Goal: Task Accomplishment & Management: Use online tool/utility

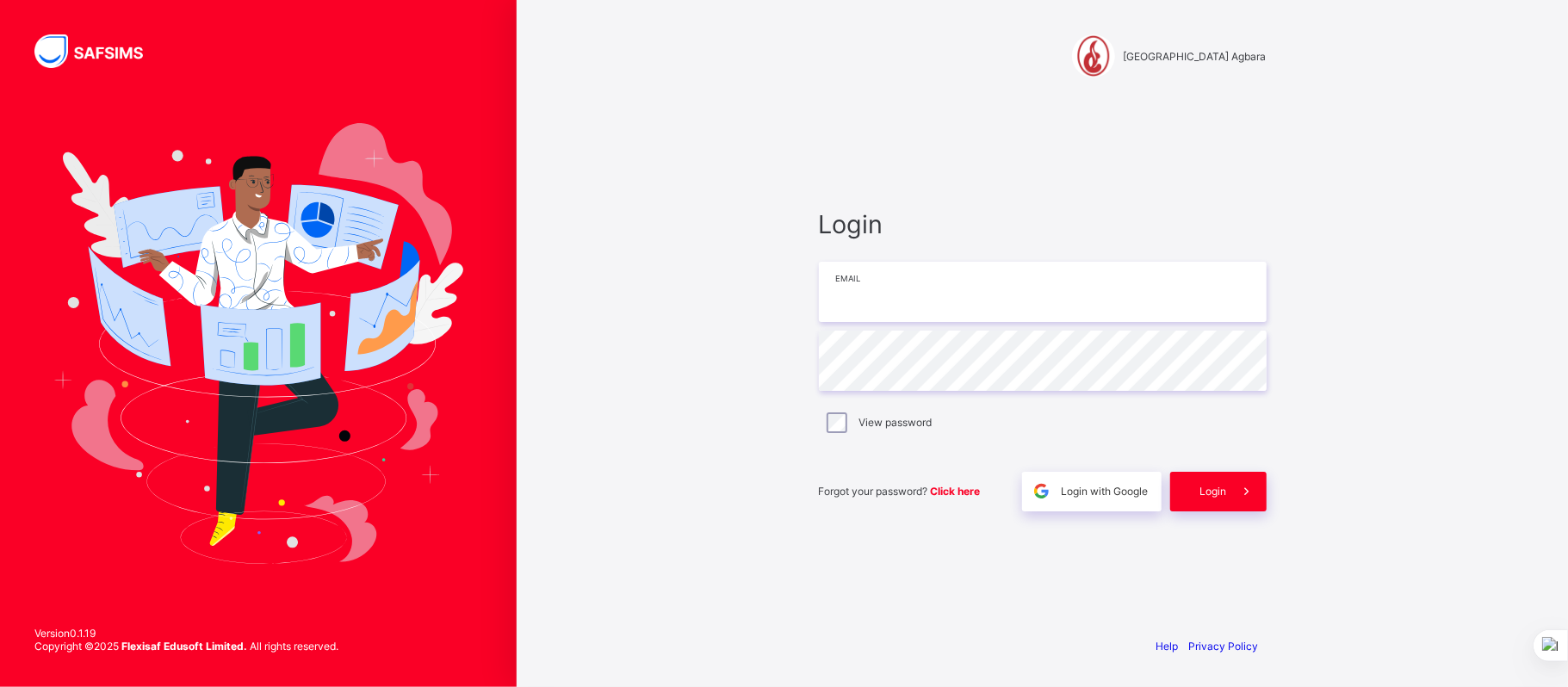
type input "**********"
click at [1216, 492] on span "Login" at bounding box center [1214, 491] width 27 height 13
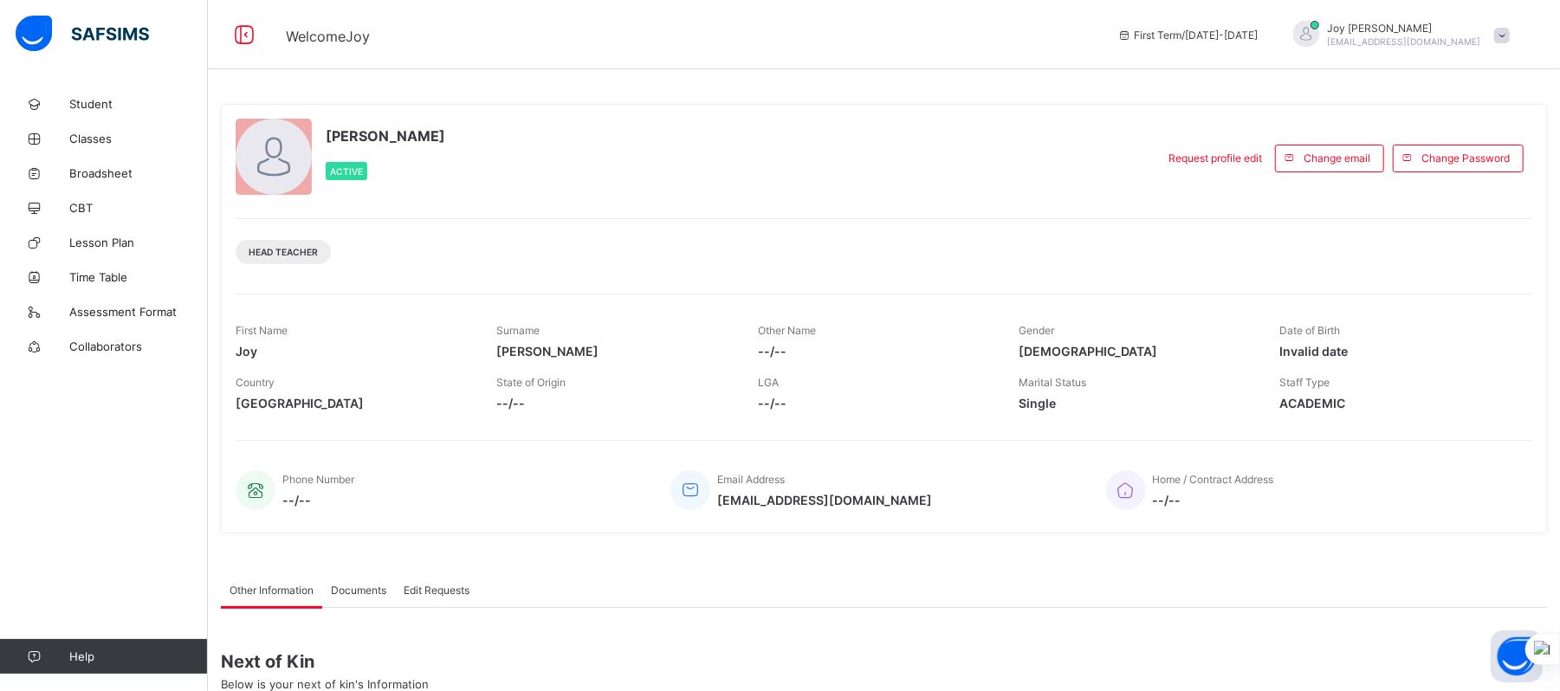
click at [1223, 495] on span "--/--" at bounding box center [1213, 500] width 121 height 15
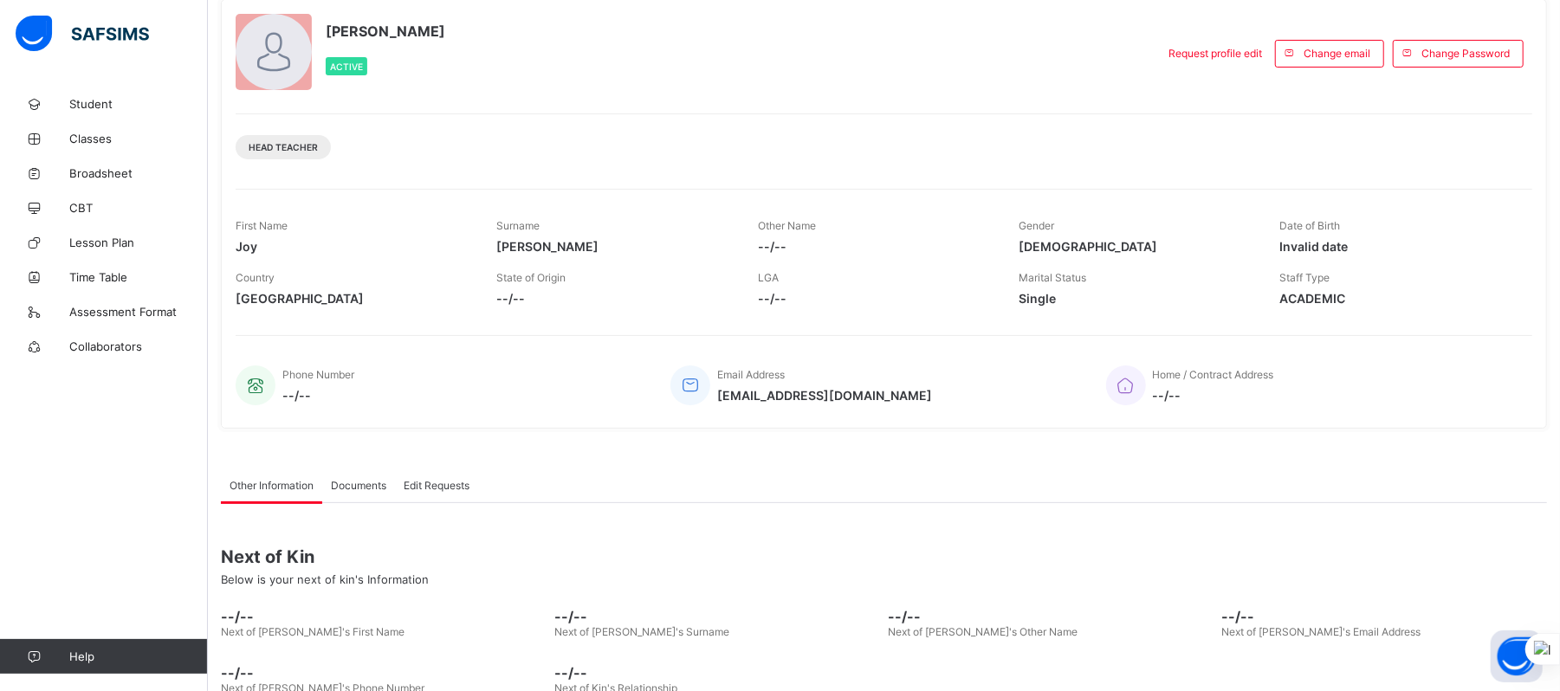
scroll to position [104, 0]
click at [94, 139] on span "Classes" at bounding box center [138, 139] width 139 height 14
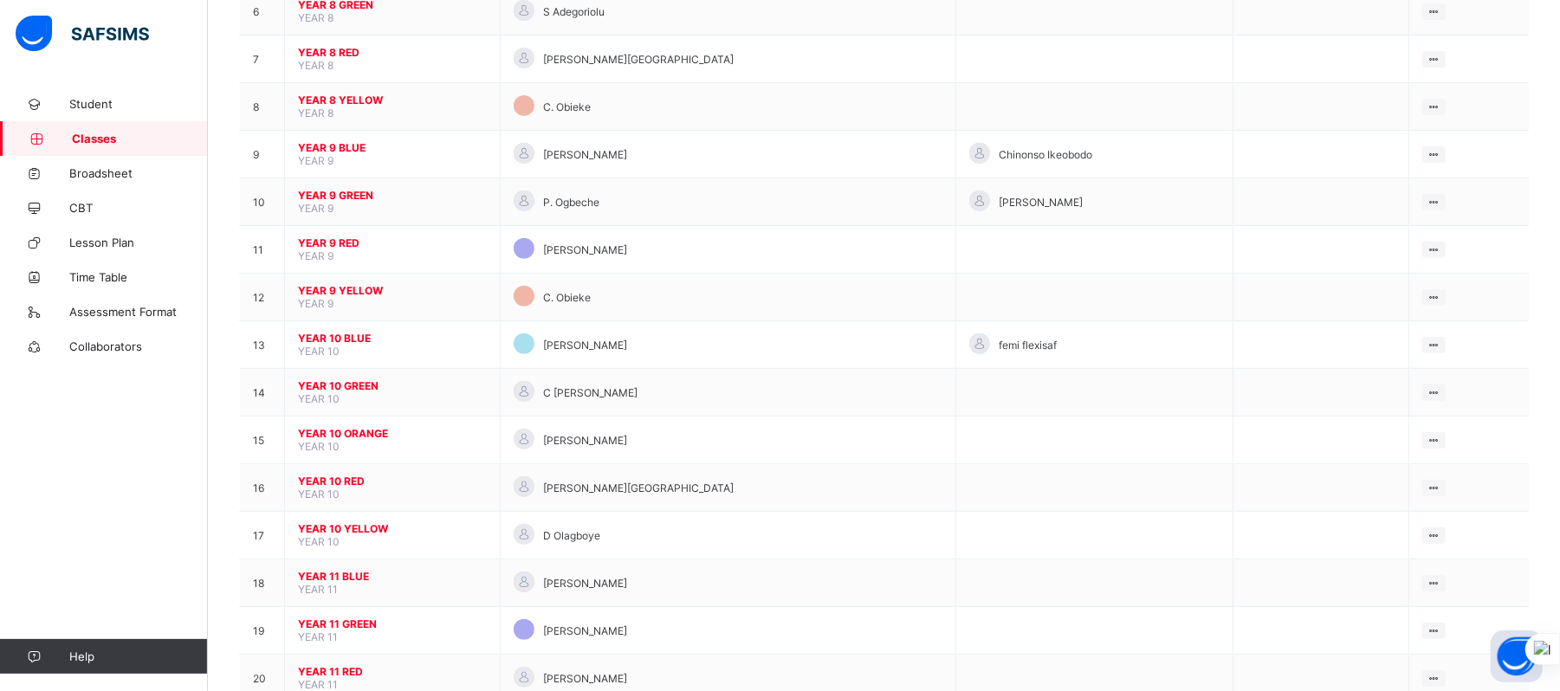
scroll to position [739, 0]
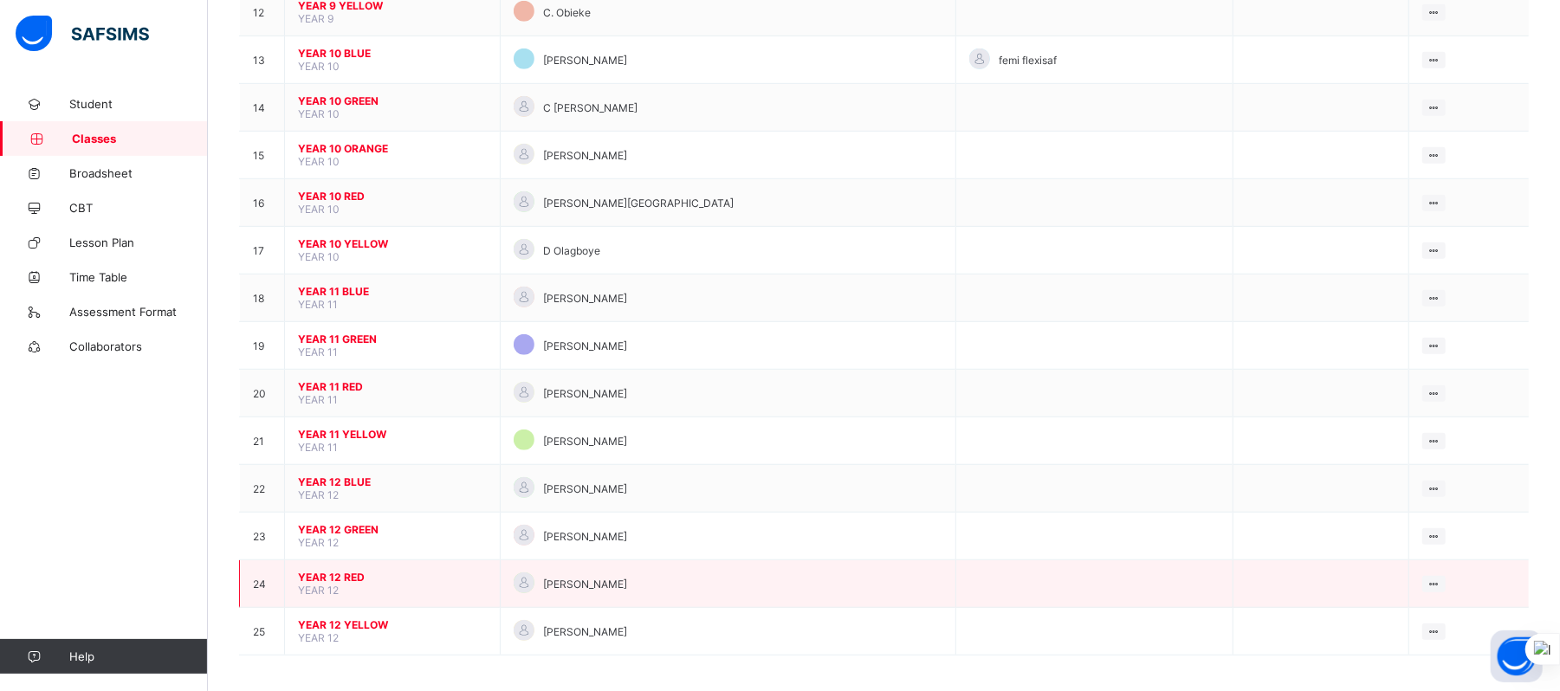
click at [603, 583] on div "[PERSON_NAME]" at bounding box center [728, 584] width 429 height 23
click at [333, 571] on span "YEAR 12 RED" at bounding box center [392, 577] width 189 height 13
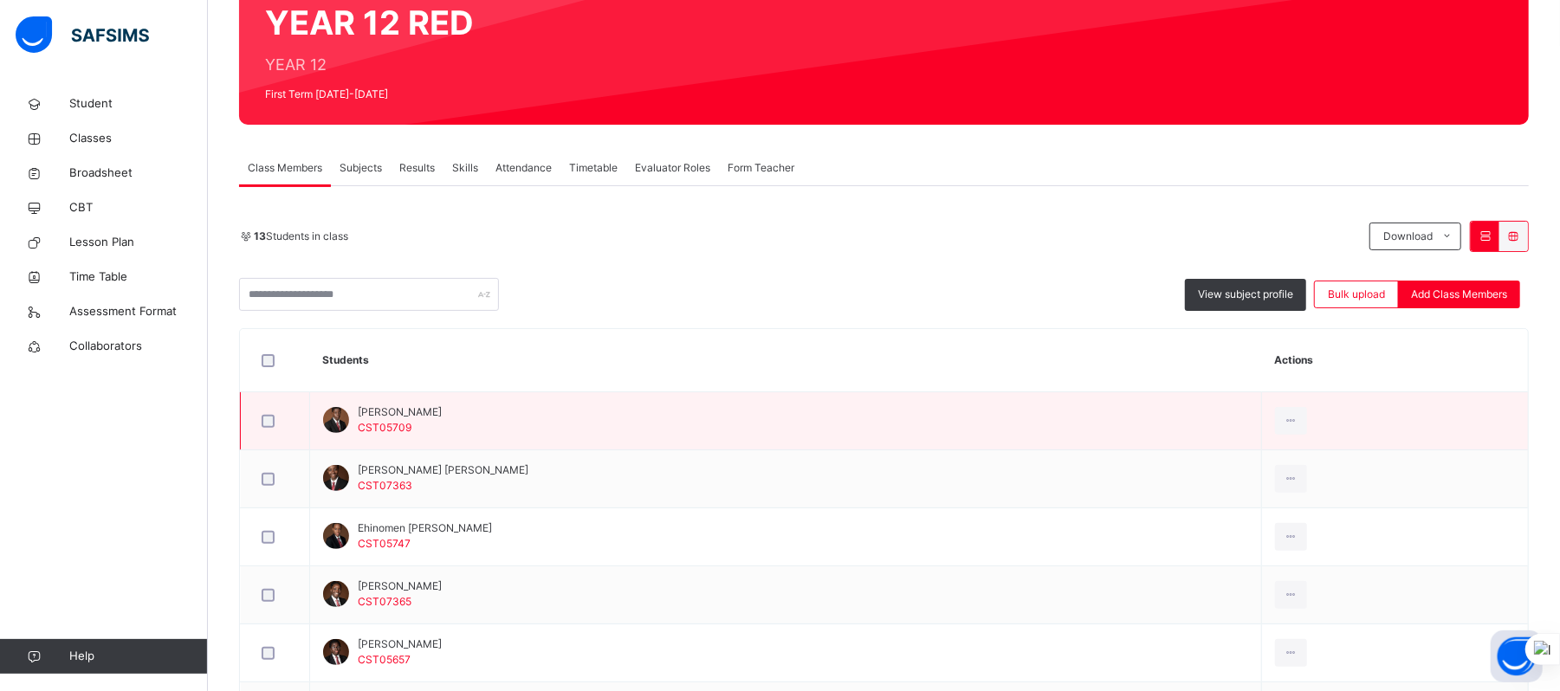
scroll to position [177, 0]
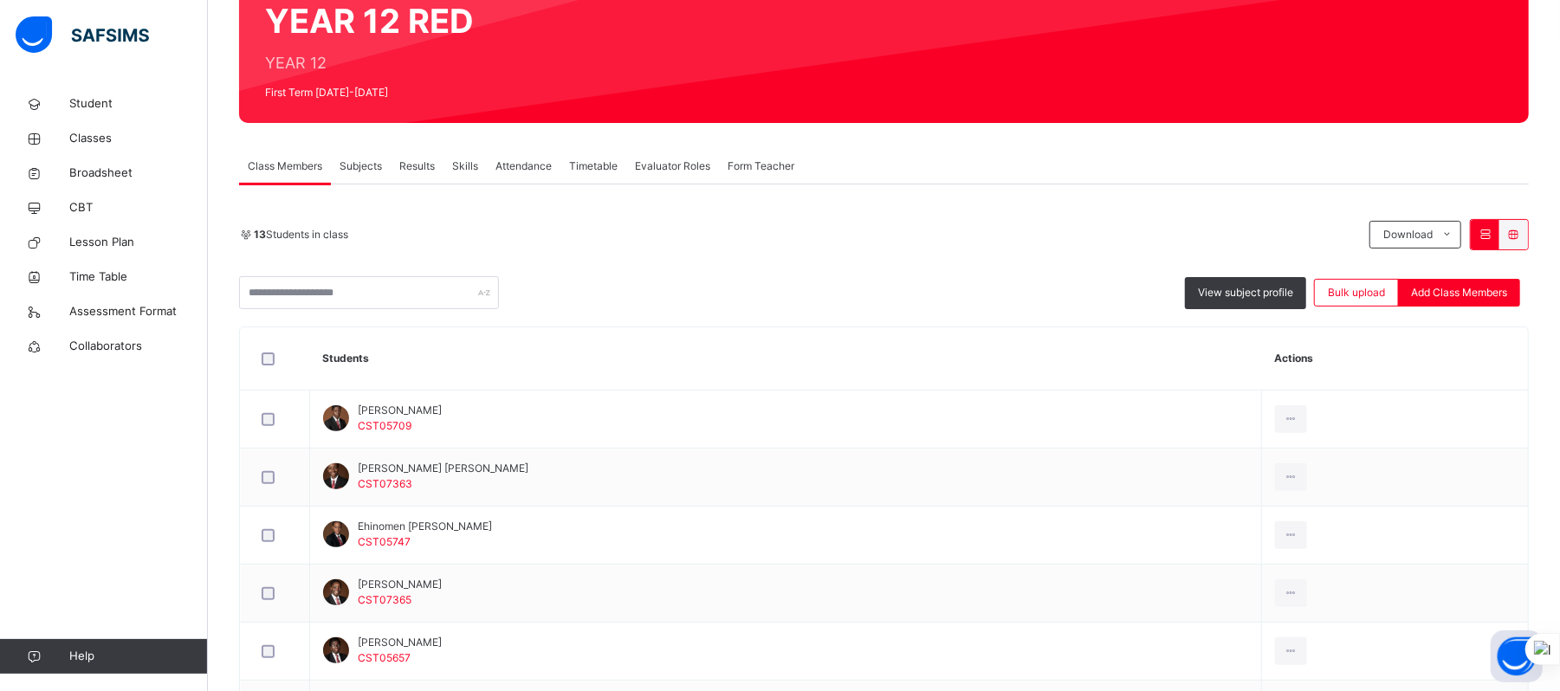
click at [520, 165] on span "Attendance" at bounding box center [523, 167] width 56 height 16
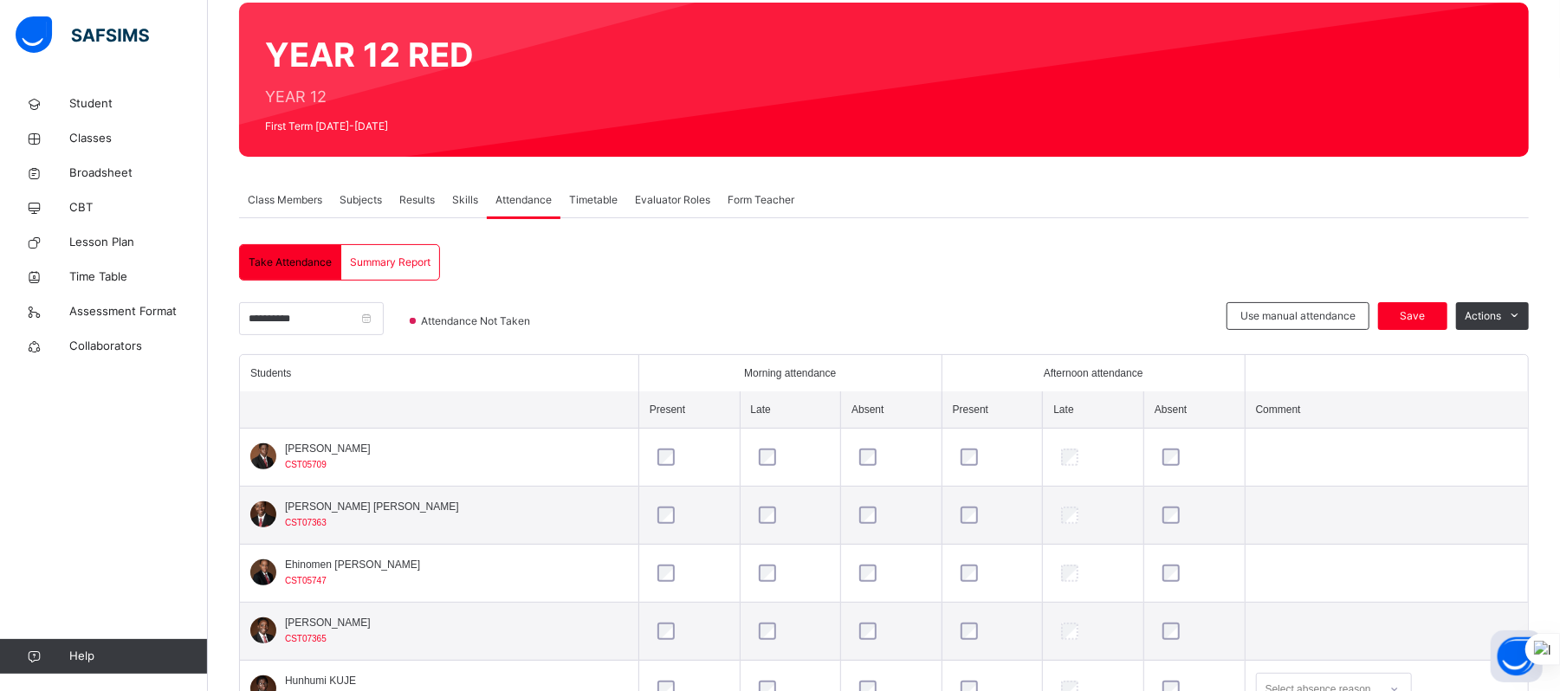
scroll to position [137, 0]
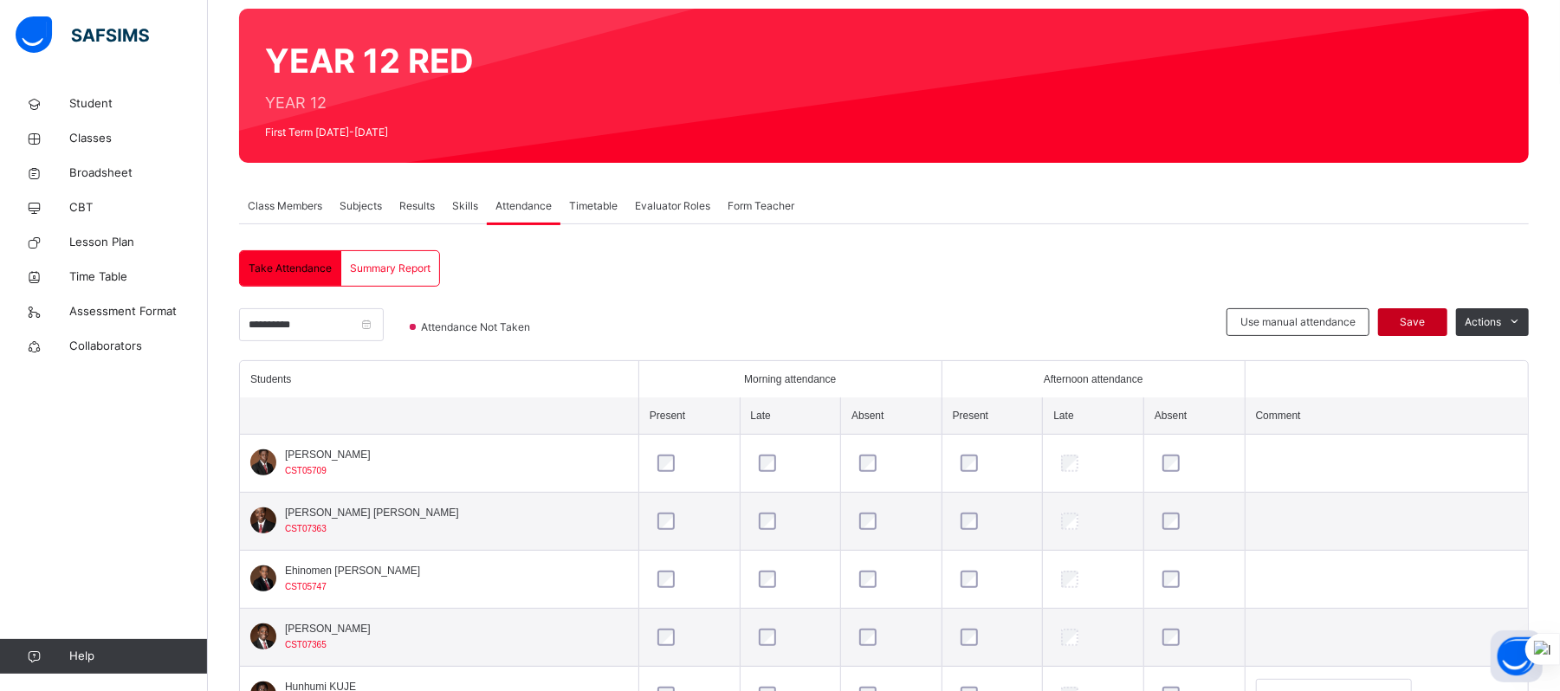
click at [1432, 320] on span "Save" at bounding box center [1412, 322] width 43 height 16
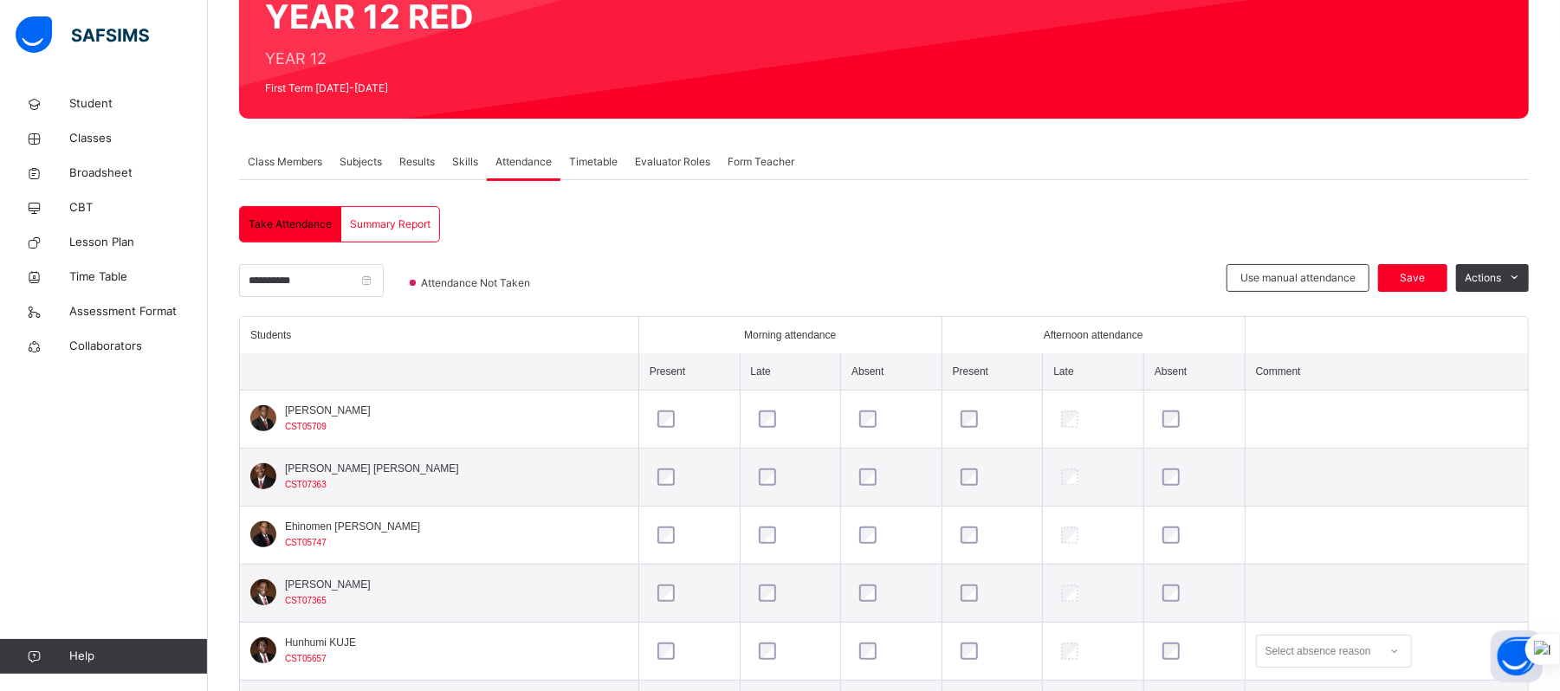
scroll to position [180, 0]
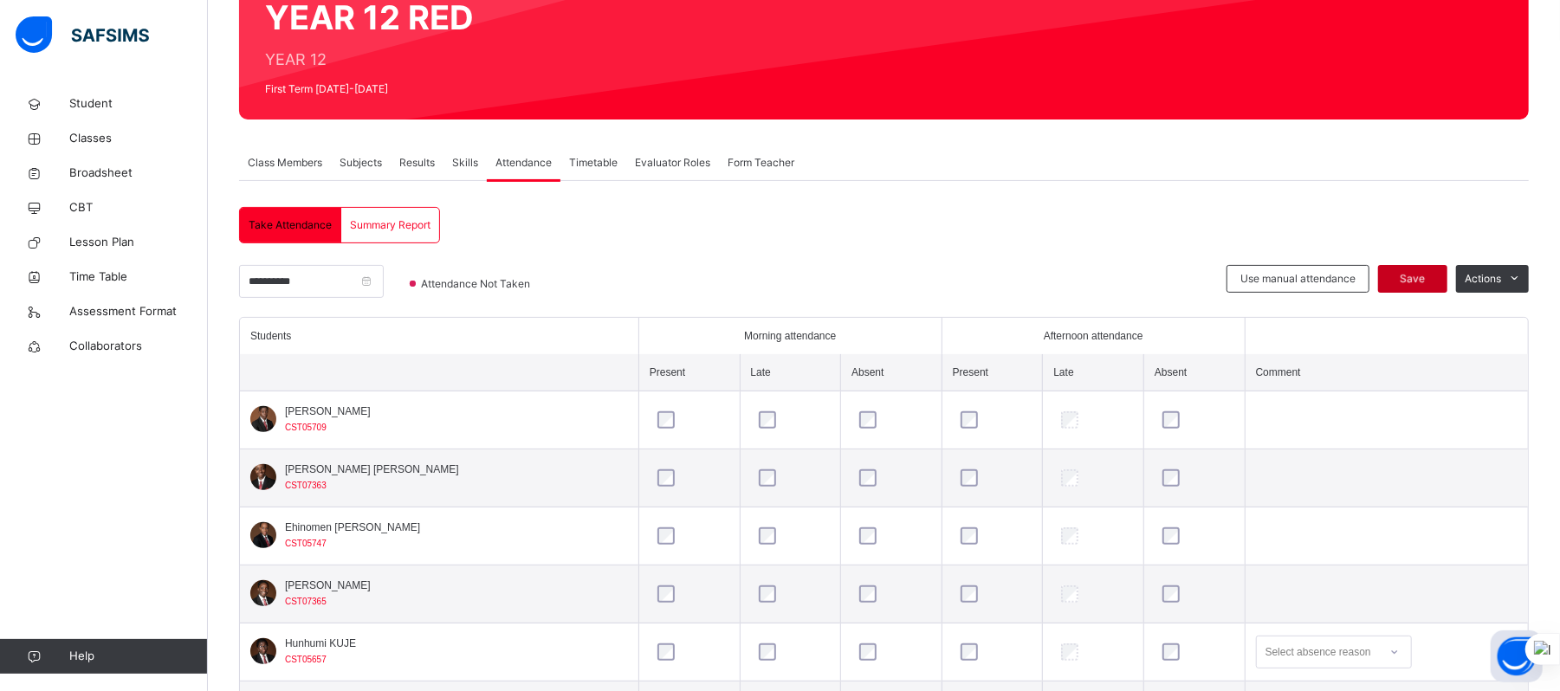
click at [1433, 282] on div "Save" at bounding box center [1412, 279] width 69 height 28
click at [1433, 282] on span "Save" at bounding box center [1412, 279] width 43 height 16
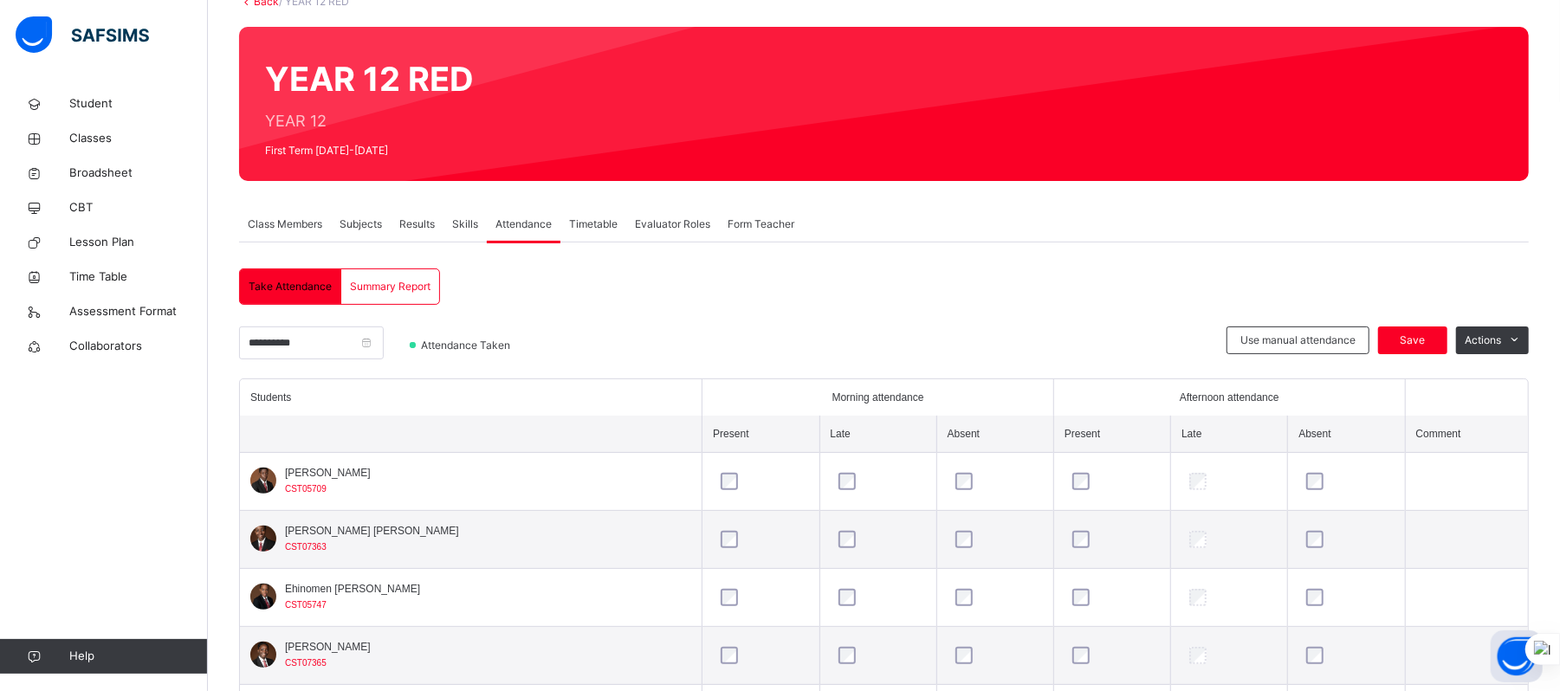
scroll to position [118, 0]
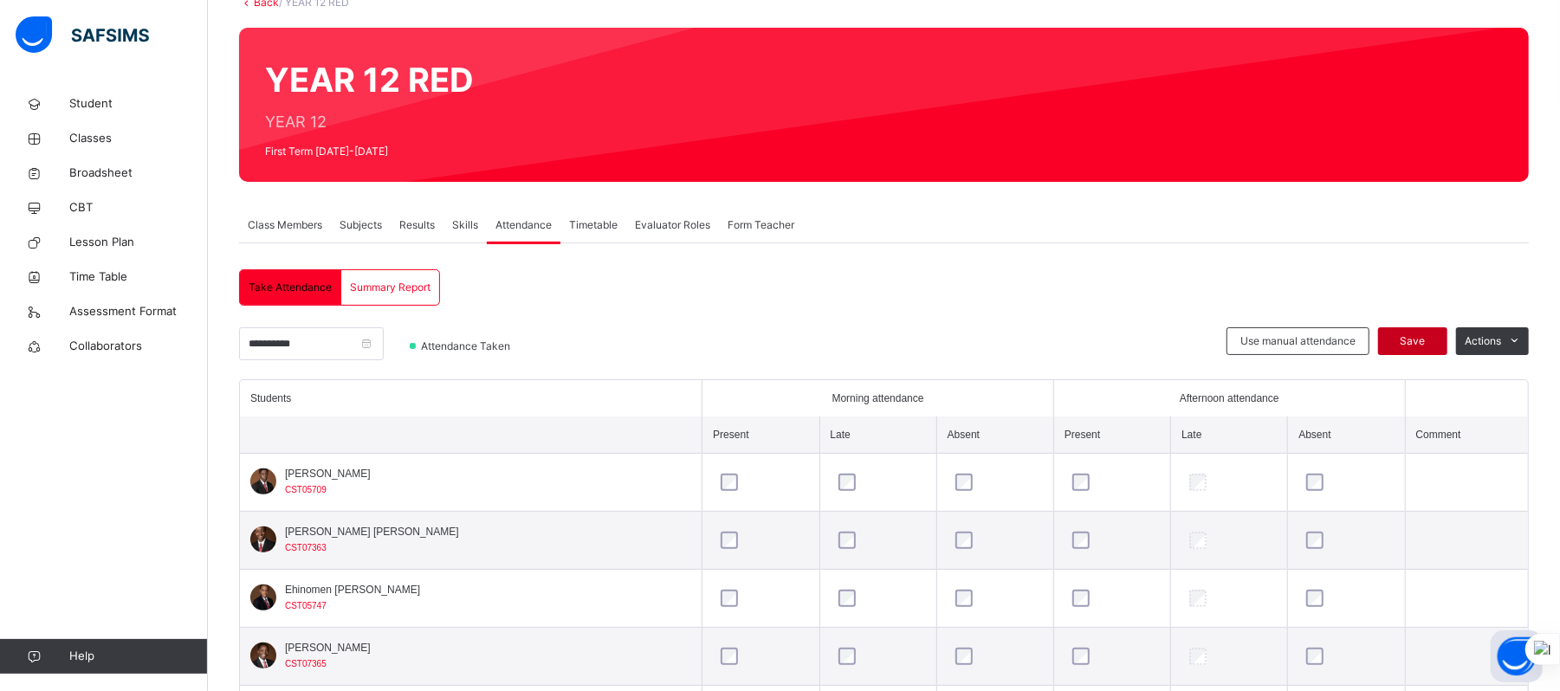
click at [1435, 334] on span "Save" at bounding box center [1412, 342] width 43 height 16
click at [1422, 341] on div "Save" at bounding box center [1412, 341] width 69 height 28
click at [1436, 348] on div "Save" at bounding box center [1412, 341] width 69 height 28
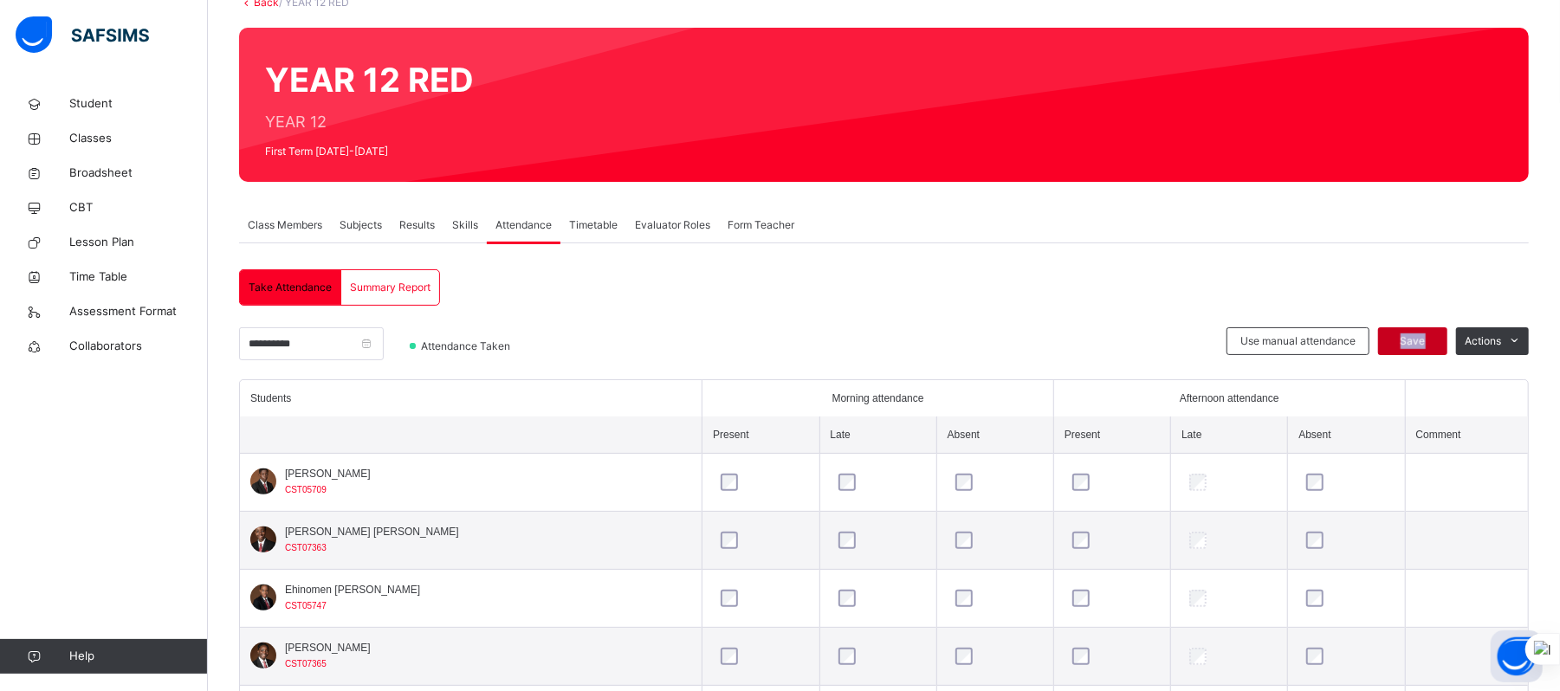
click at [1436, 348] on div "Save" at bounding box center [1412, 341] width 69 height 28
click at [497, 538] on td "[PERSON_NAME] [PERSON_NAME] CST07363" at bounding box center [471, 541] width 463 height 58
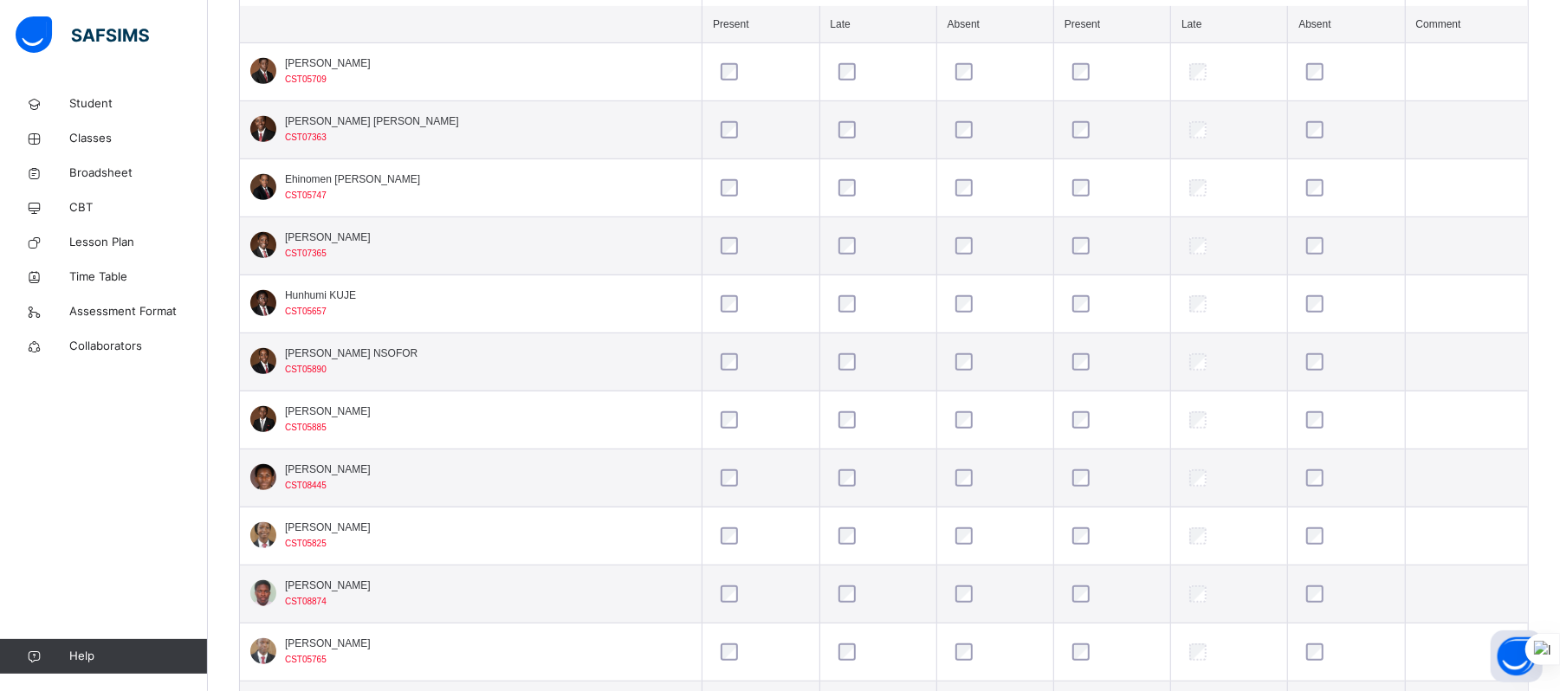
scroll to position [530, 0]
